Goal: Information Seeking & Learning: Learn about a topic

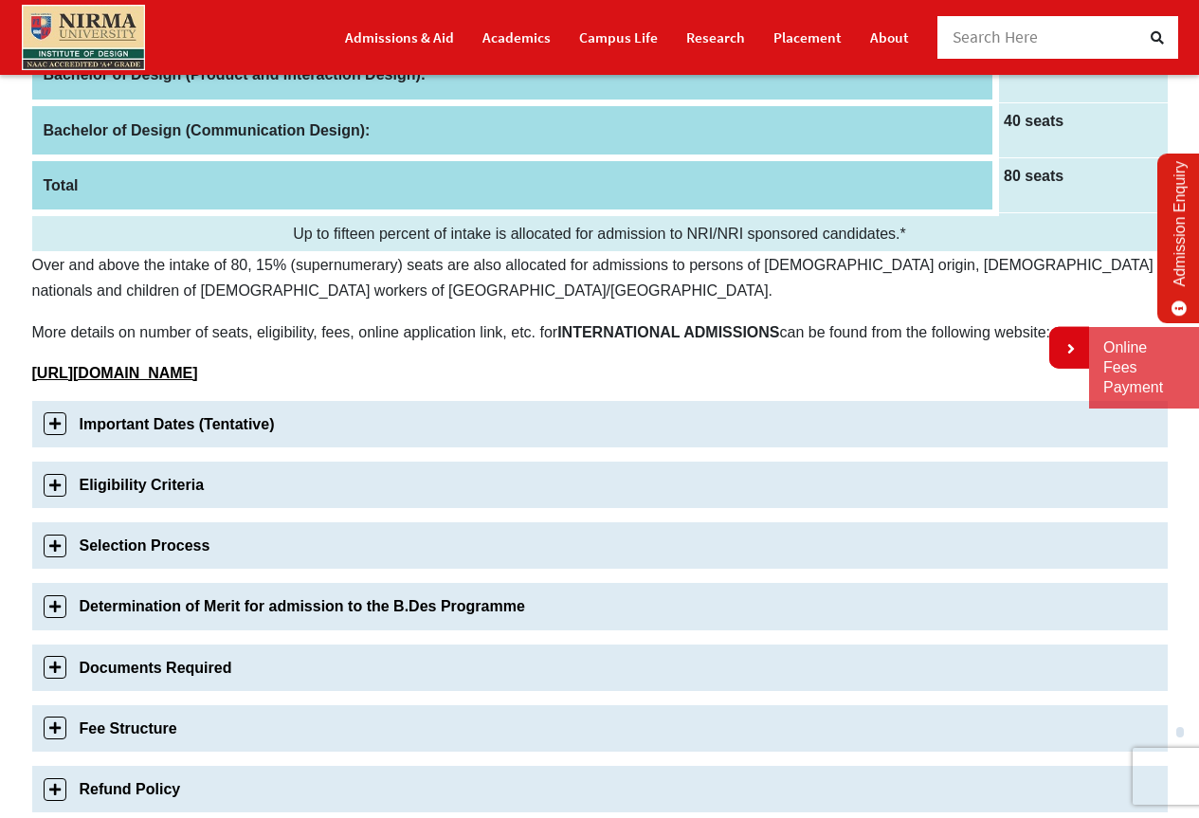
scroll to position [474, 0]
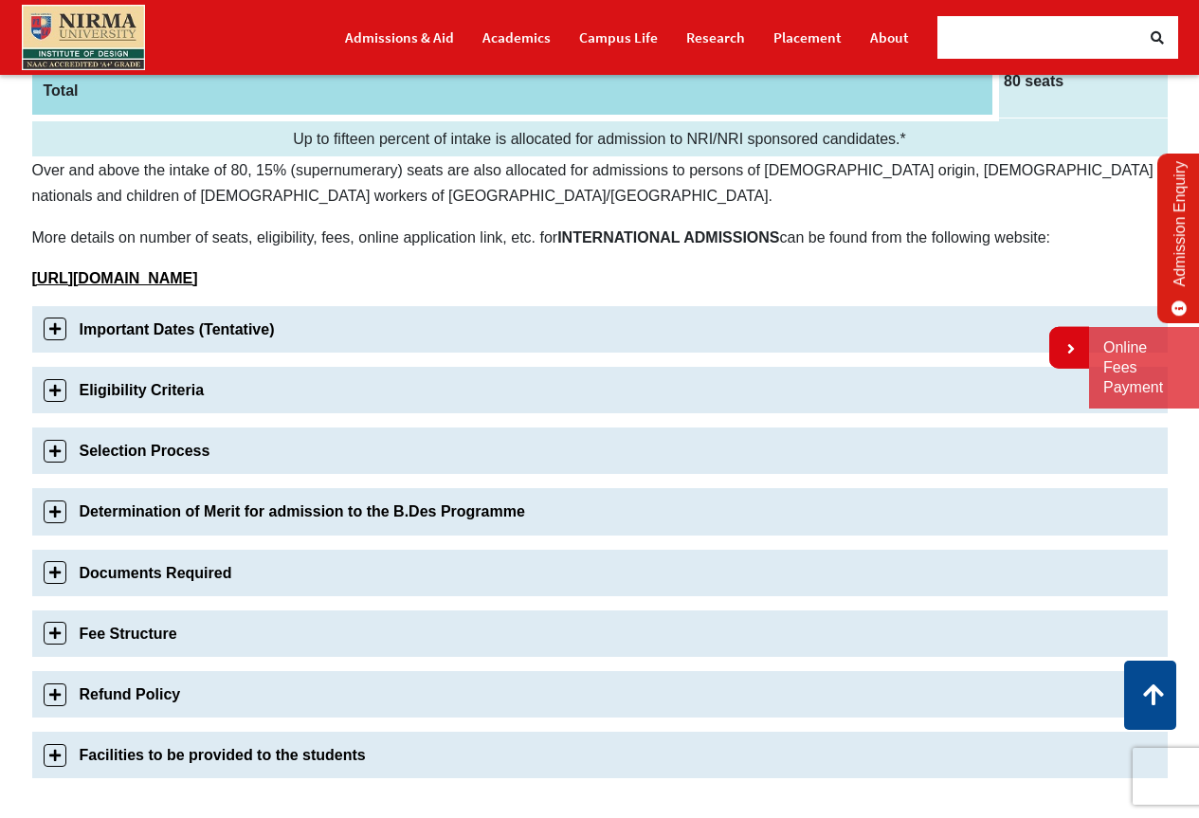
click at [226, 413] on link "Eligibility Criteria" at bounding box center [599, 390] width 1135 height 46
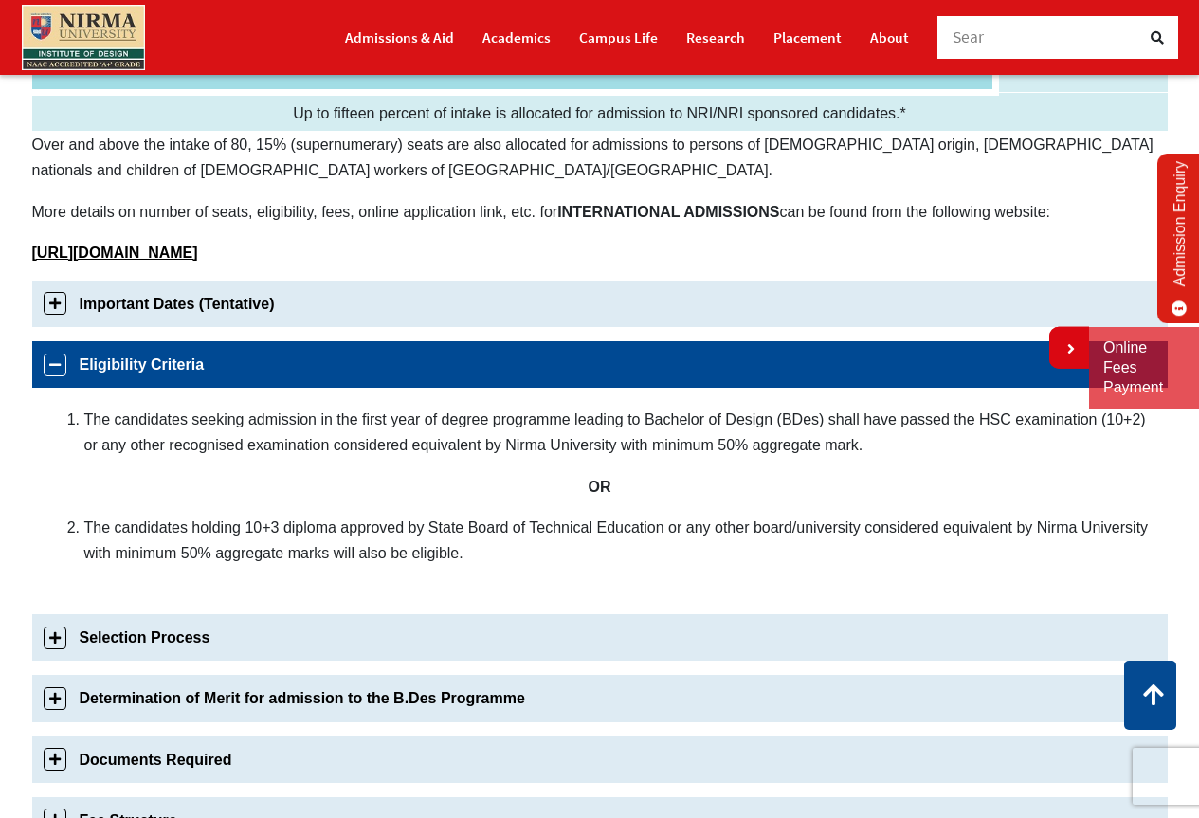
scroll to position [26, 0]
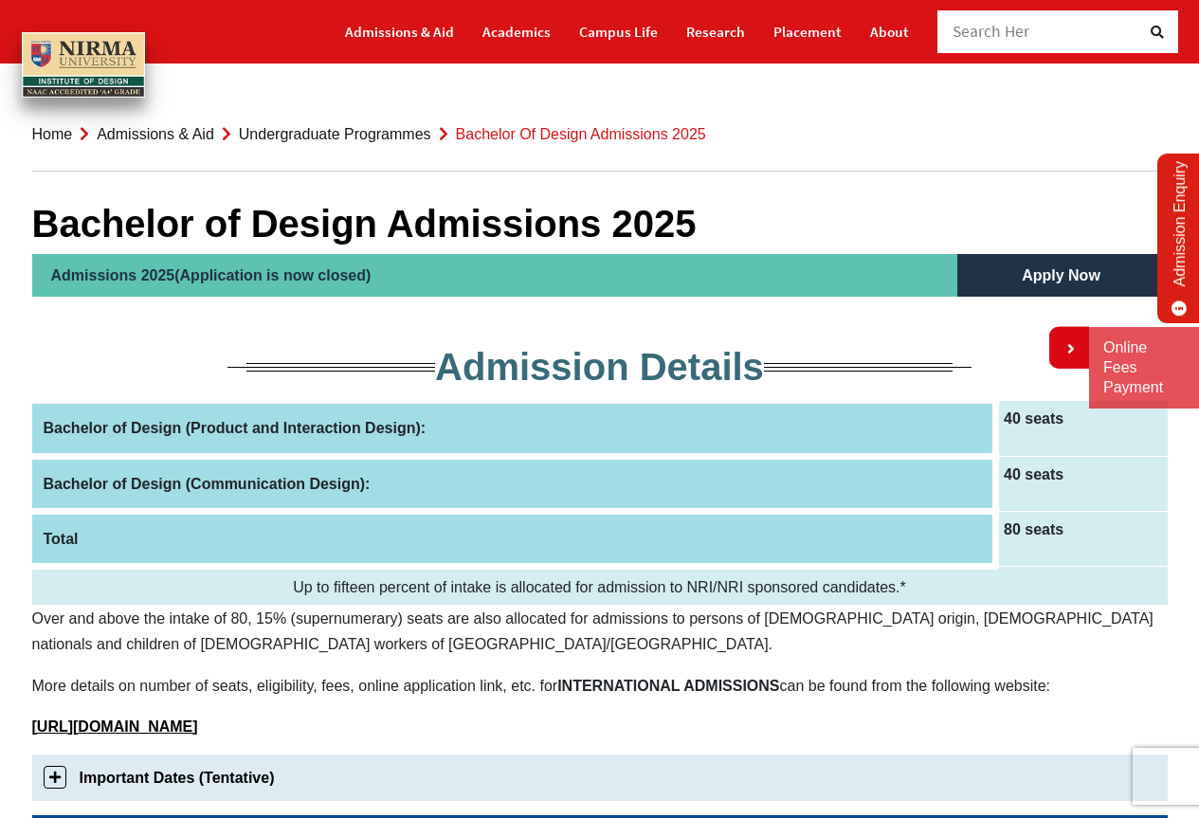
click at [303, 456] on th "Bachelor of Design (Product and Interaction Design):" at bounding box center [514, 428] width 964 height 55
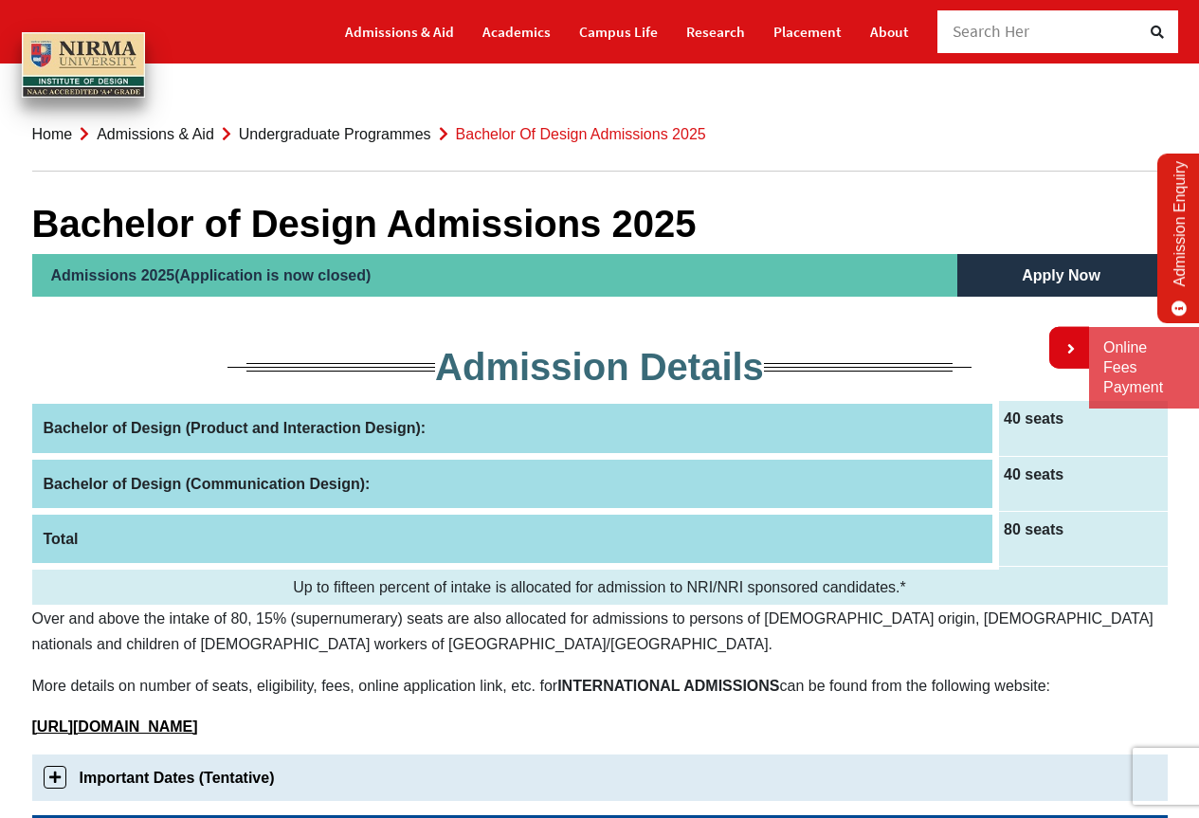
click at [383, 138] on link "Undergraduate Programmes" at bounding box center [335, 134] width 192 height 16
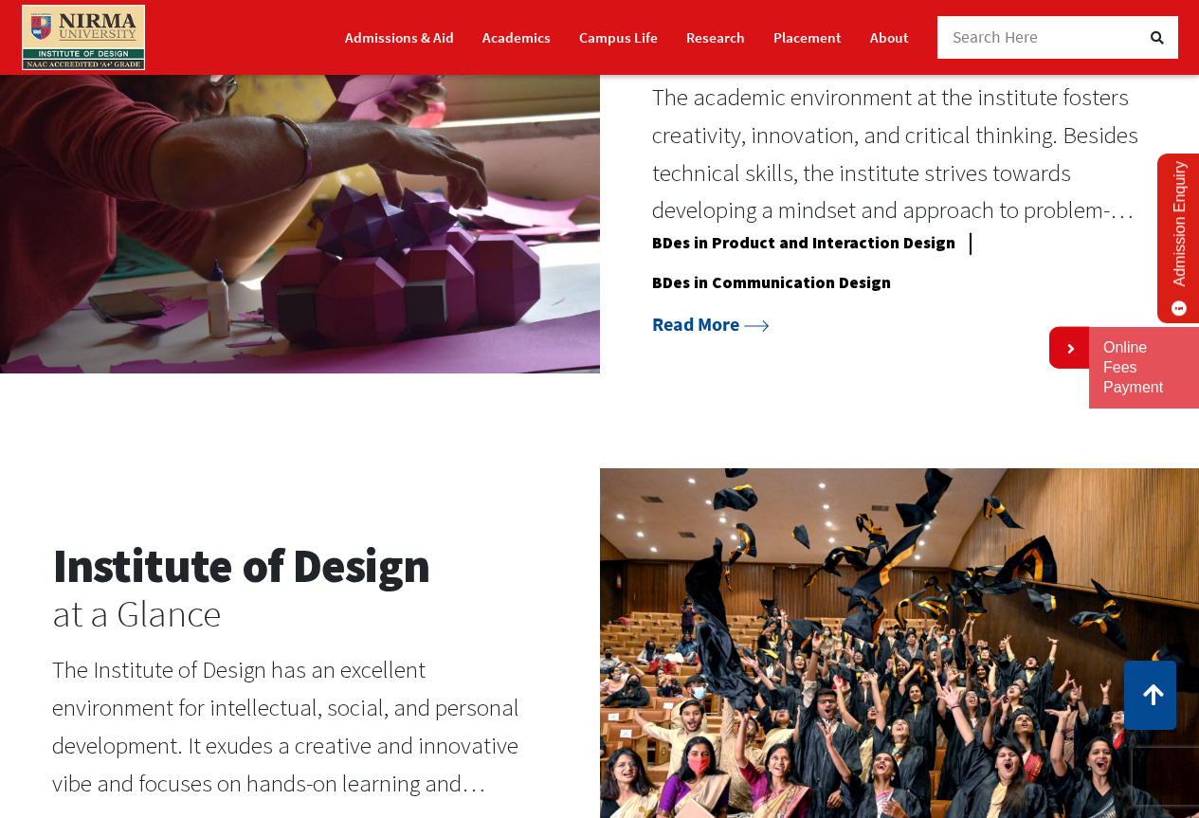
scroll to position [1422, 0]
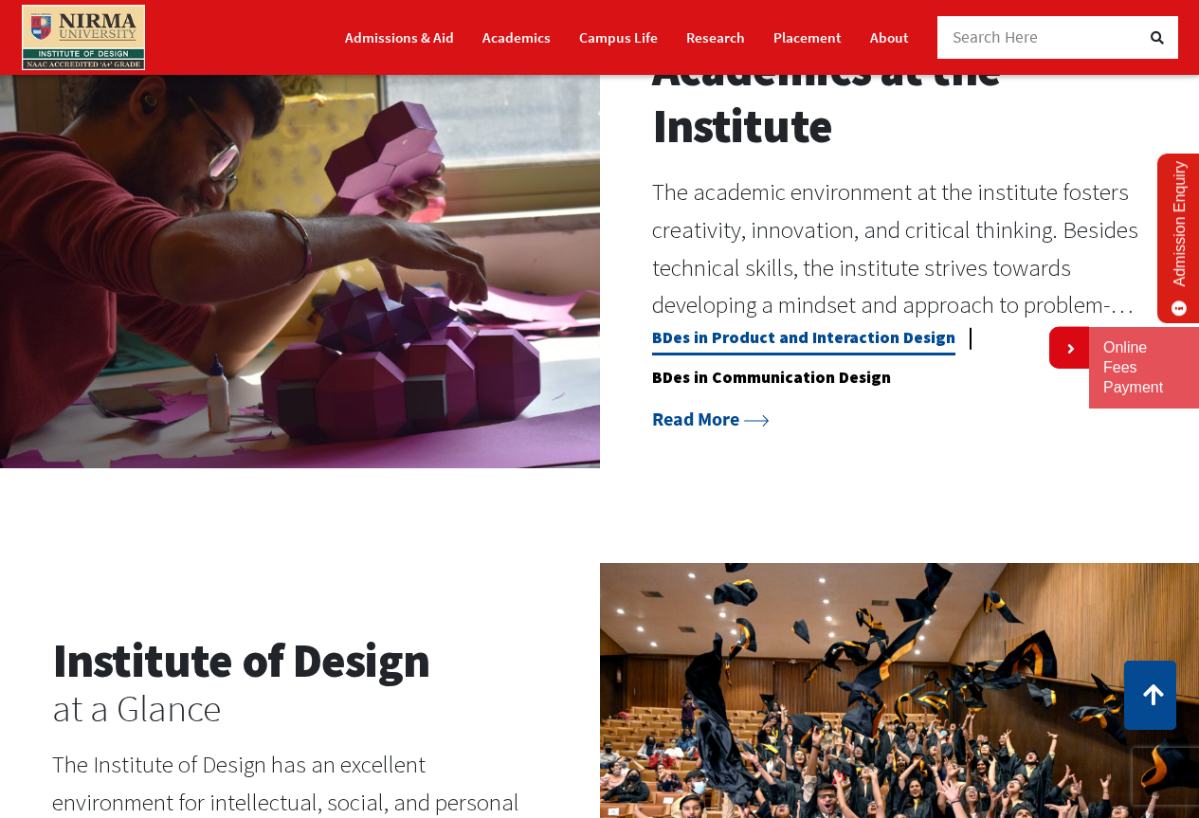
click at [766, 351] on link "BDes in Product and Interaction Design" at bounding box center [803, 341] width 303 height 28
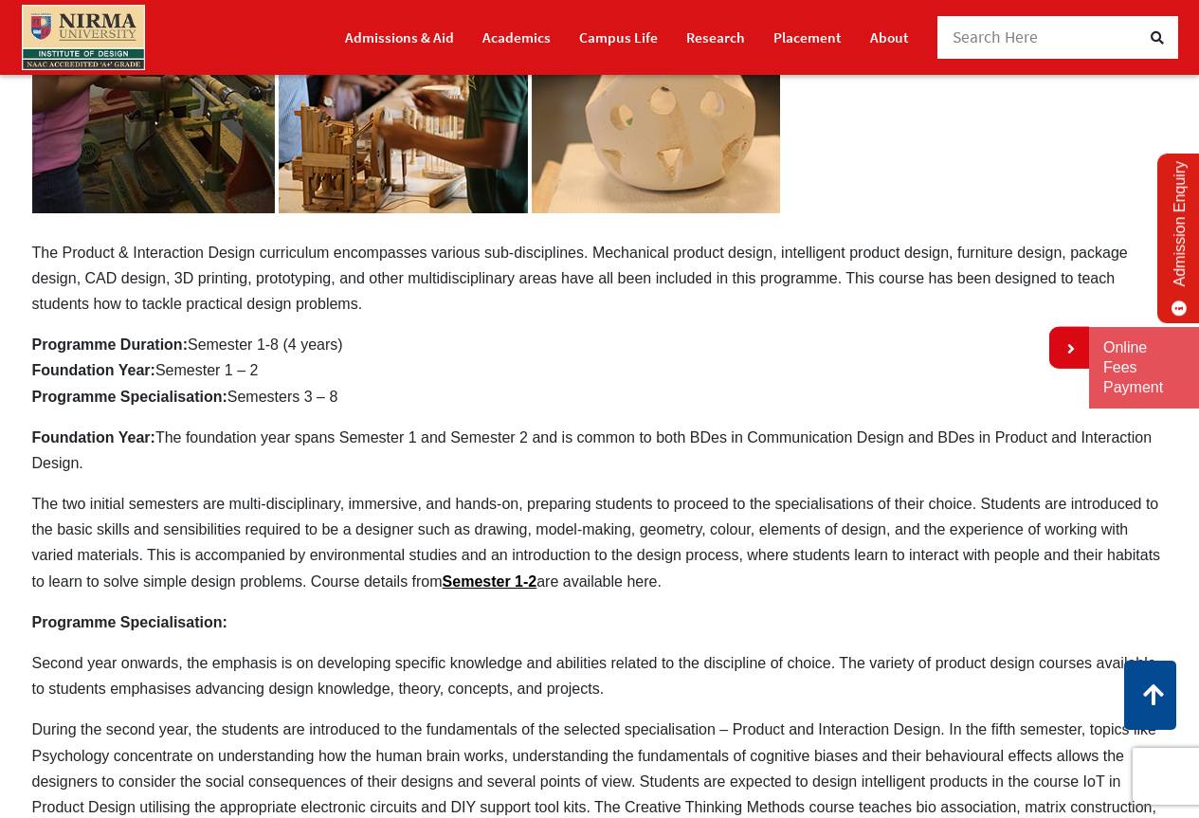
scroll to position [390, 0]
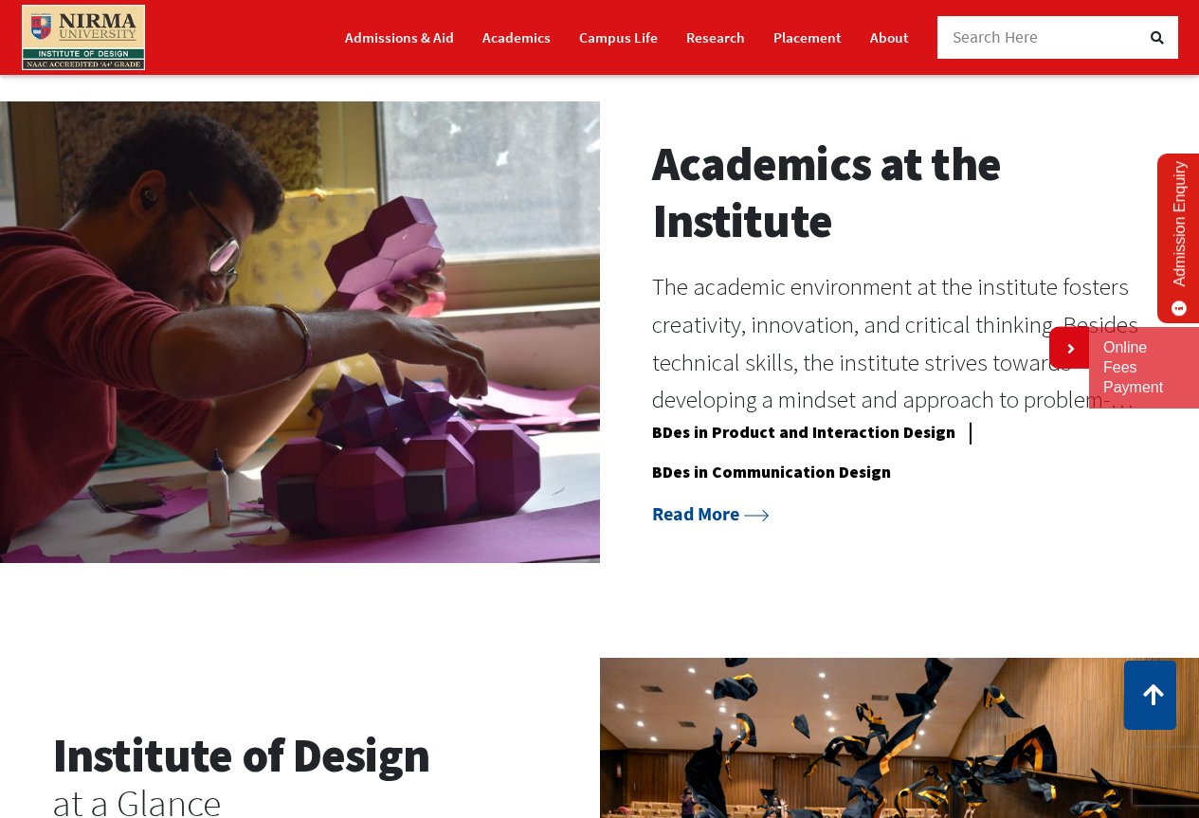
scroll to position [758, 0]
